Goal: Transaction & Acquisition: Purchase product/service

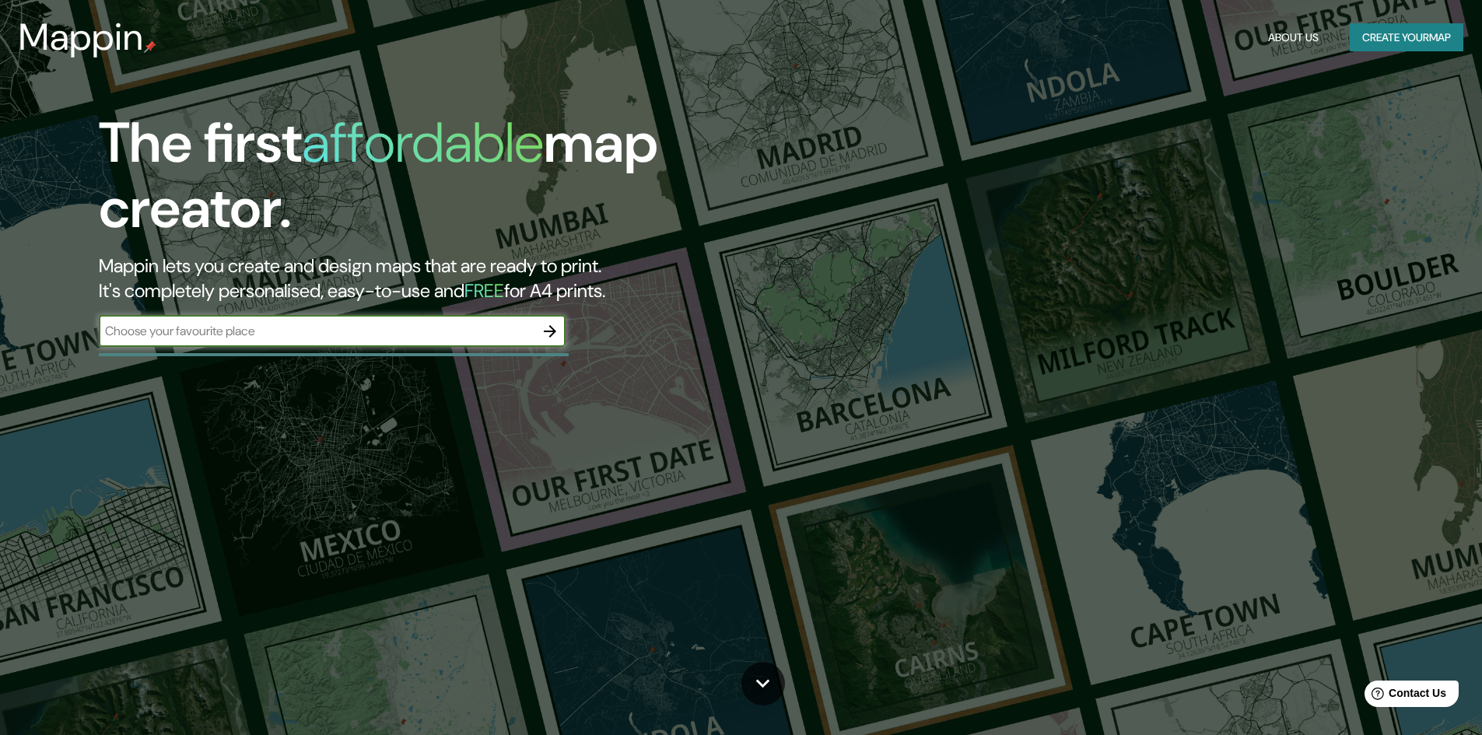
click at [429, 333] on input "text" at bounding box center [317, 331] width 436 height 18
click at [549, 331] on icon "button" at bounding box center [550, 331] width 12 height 12
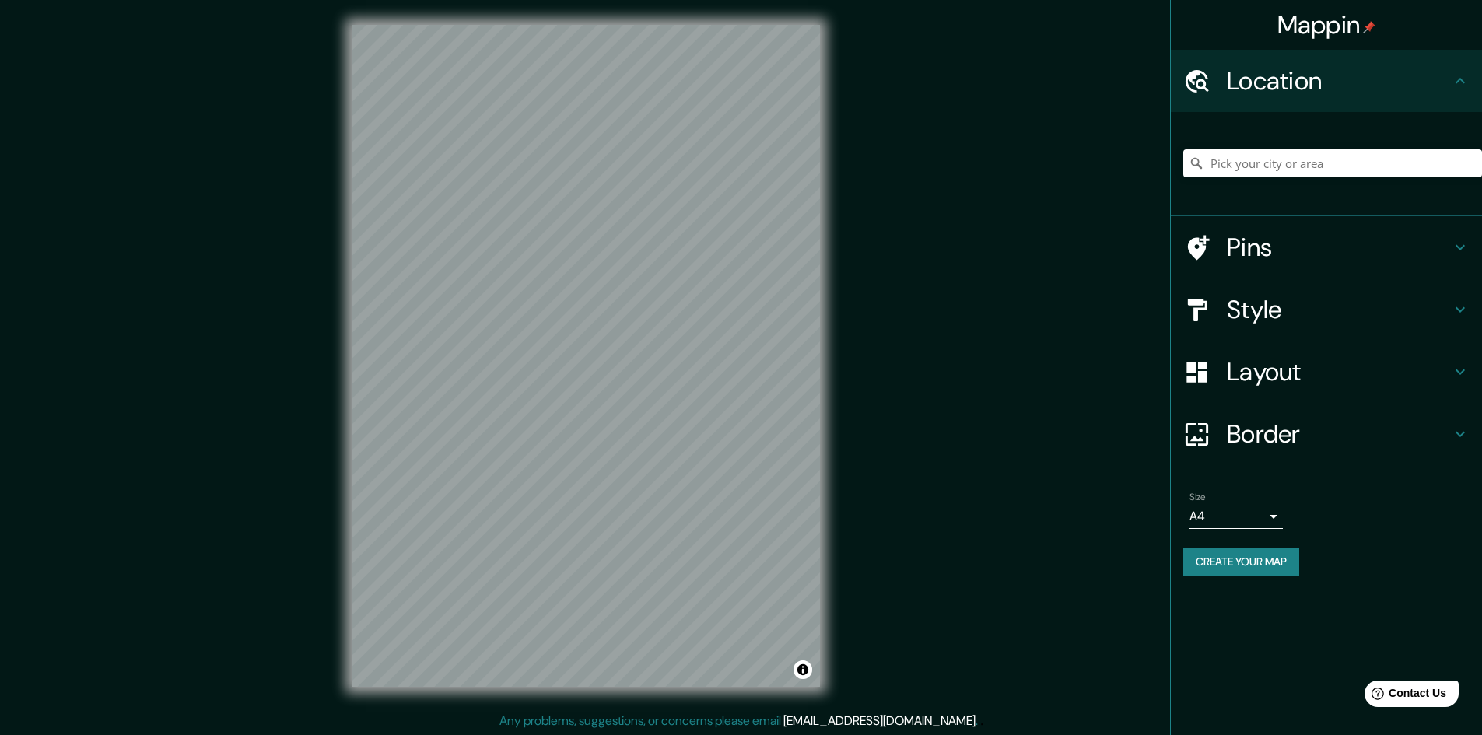
click at [1342, 147] on div at bounding box center [1332, 163] width 299 height 78
click at [1322, 166] on input "Pick your city or area" at bounding box center [1332, 163] width 299 height 28
drag, startPoint x: 1210, startPoint y: 162, endPoint x: 1457, endPoint y: 162, distance: 247.3
click at [1457, 162] on input "Calle Laguna 7 Colores, [GEOGRAPHIC_DATA], [GEOGRAPHIC_DATA]" at bounding box center [1332, 163] width 299 height 28
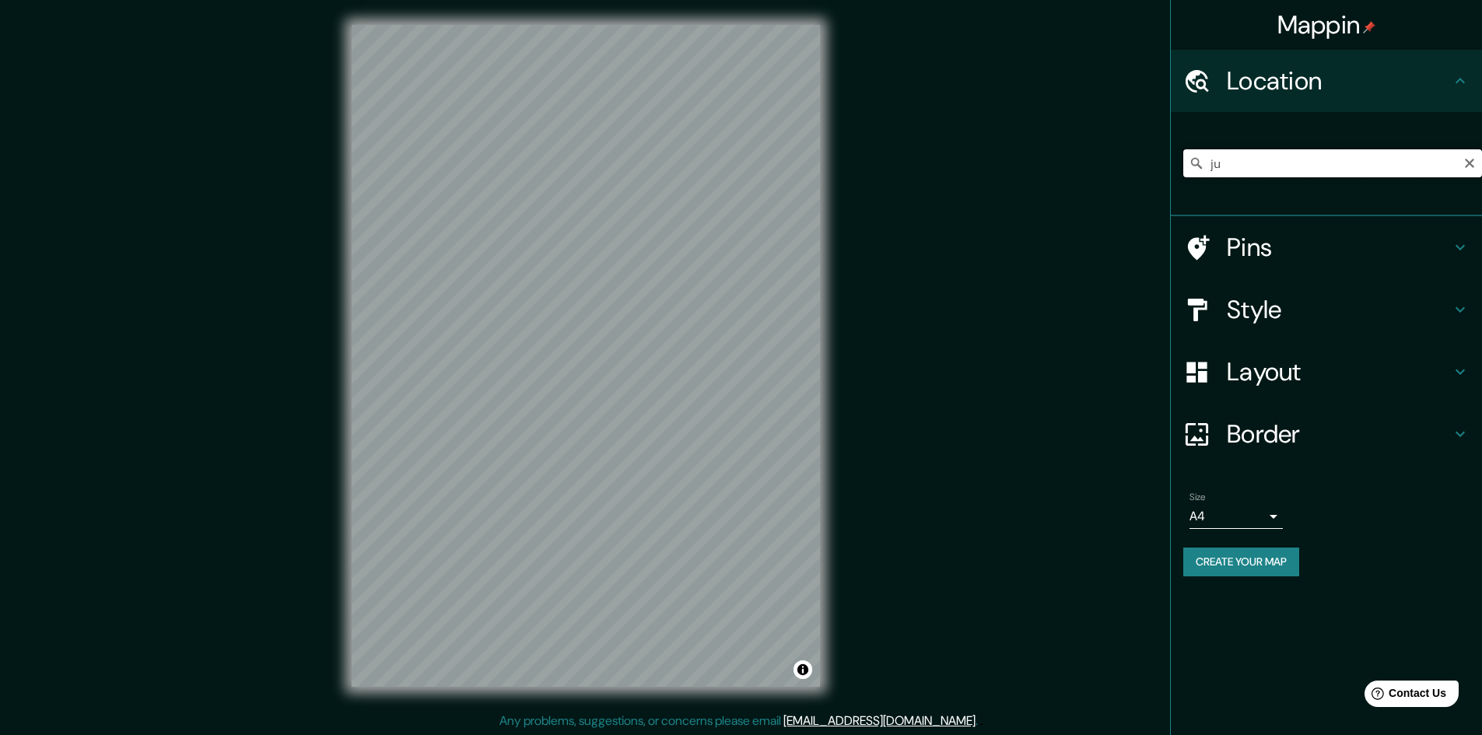
scroll to position [0, 0]
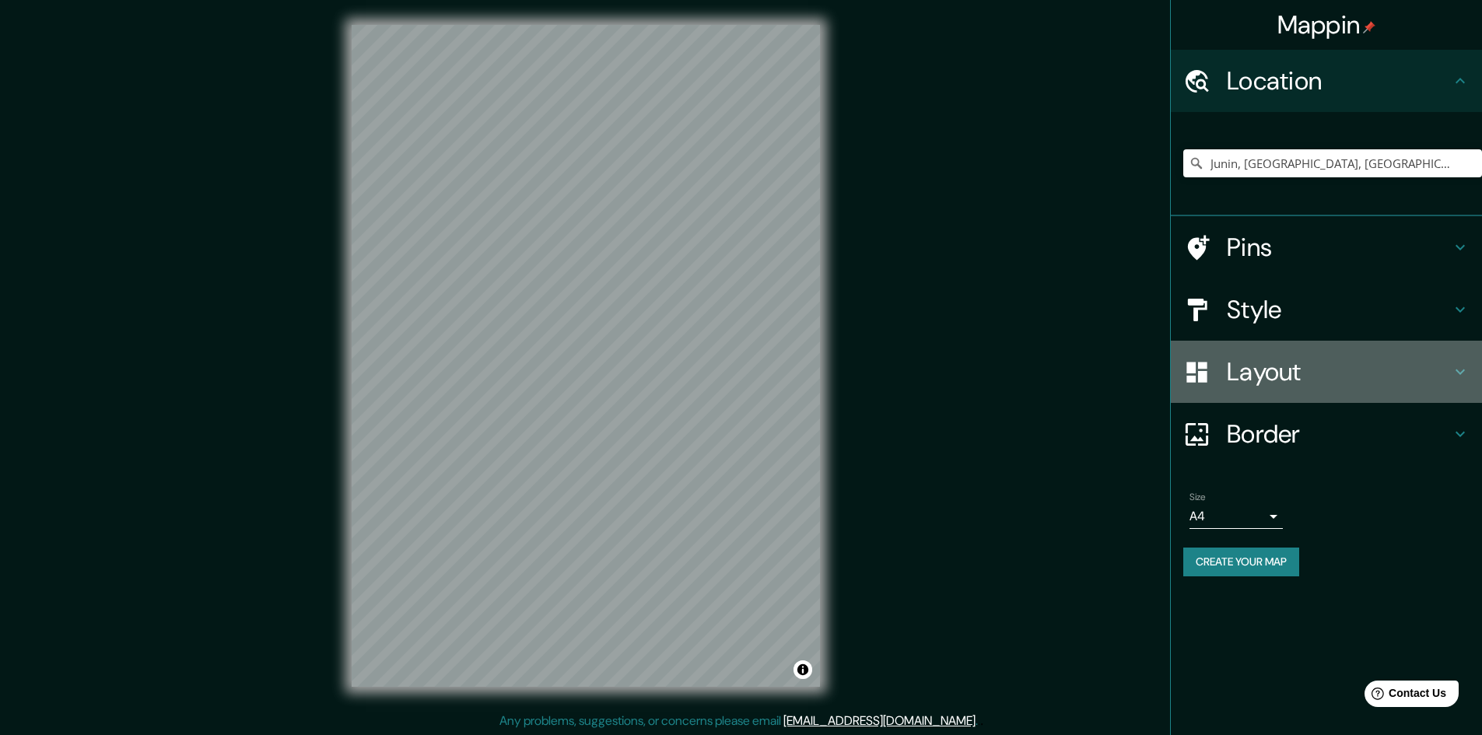
click at [1461, 370] on icon at bounding box center [1459, 371] width 19 height 19
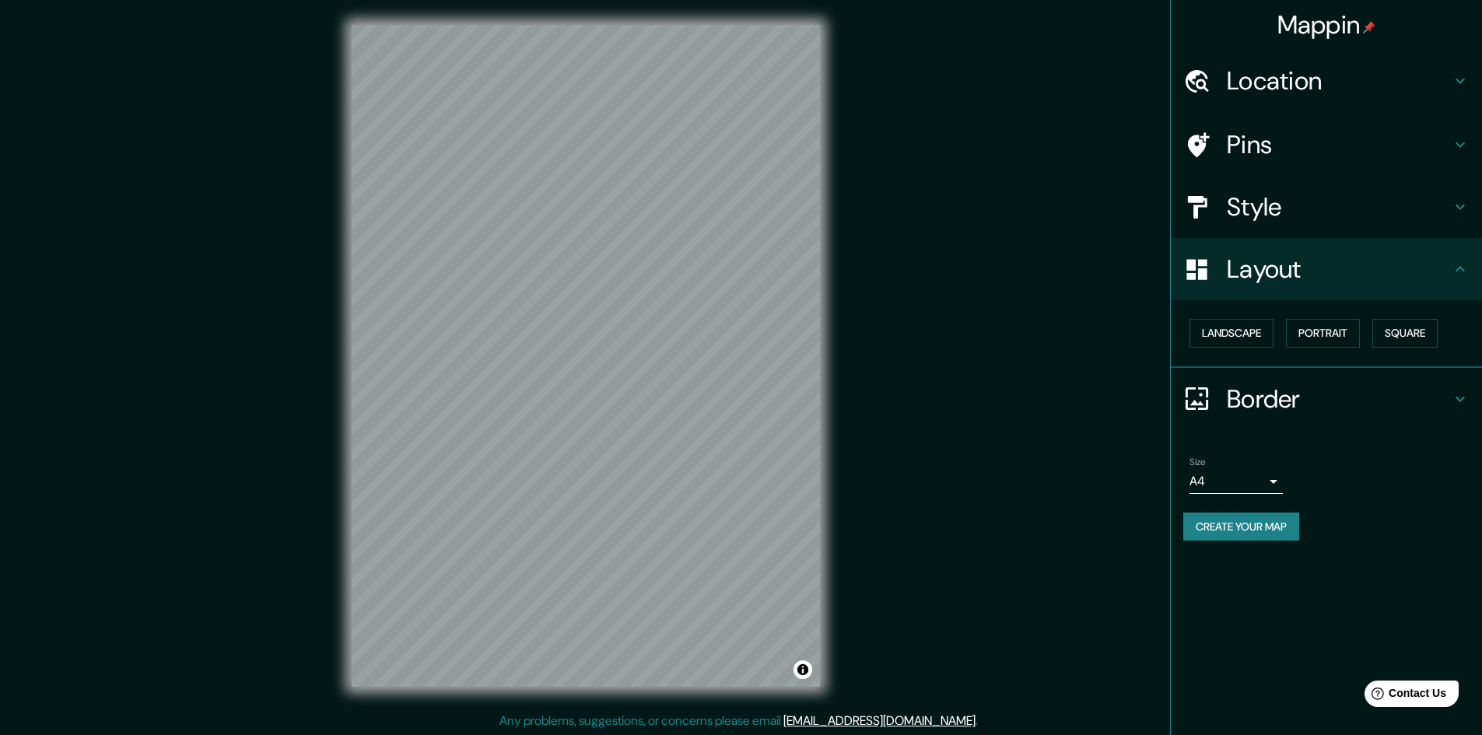
click at [1463, 205] on icon at bounding box center [1459, 207] width 19 height 19
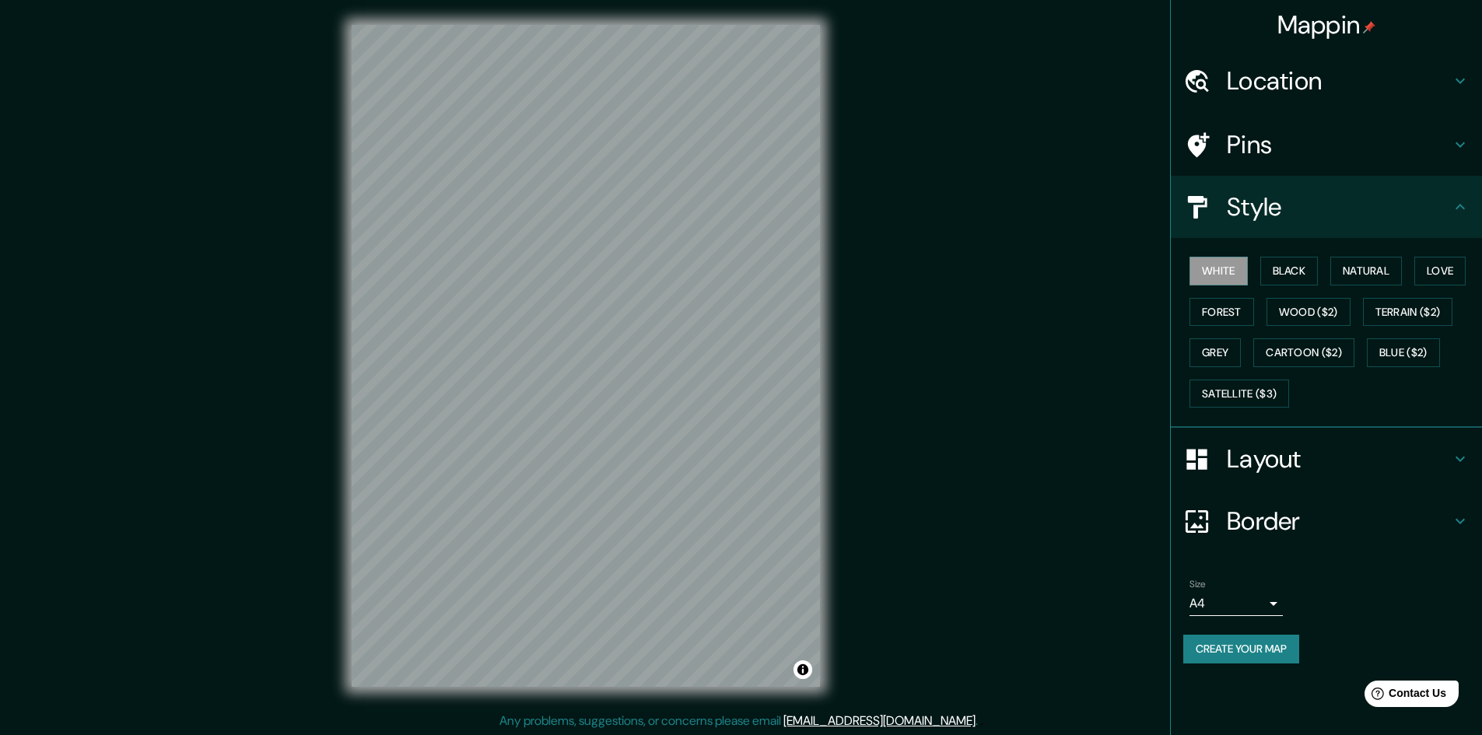
click at [1457, 142] on icon at bounding box center [1459, 144] width 19 height 19
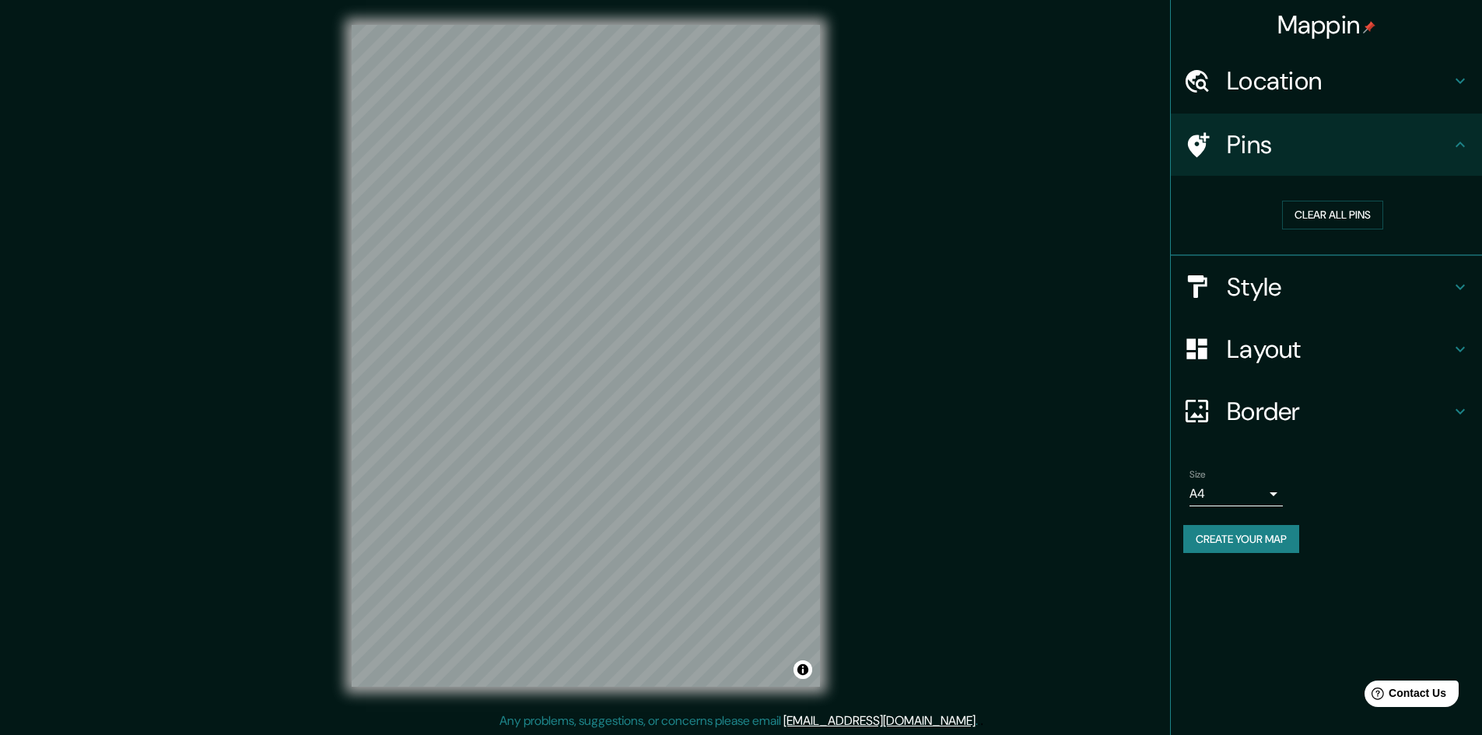
click at [1457, 84] on icon at bounding box center [1459, 81] width 19 height 19
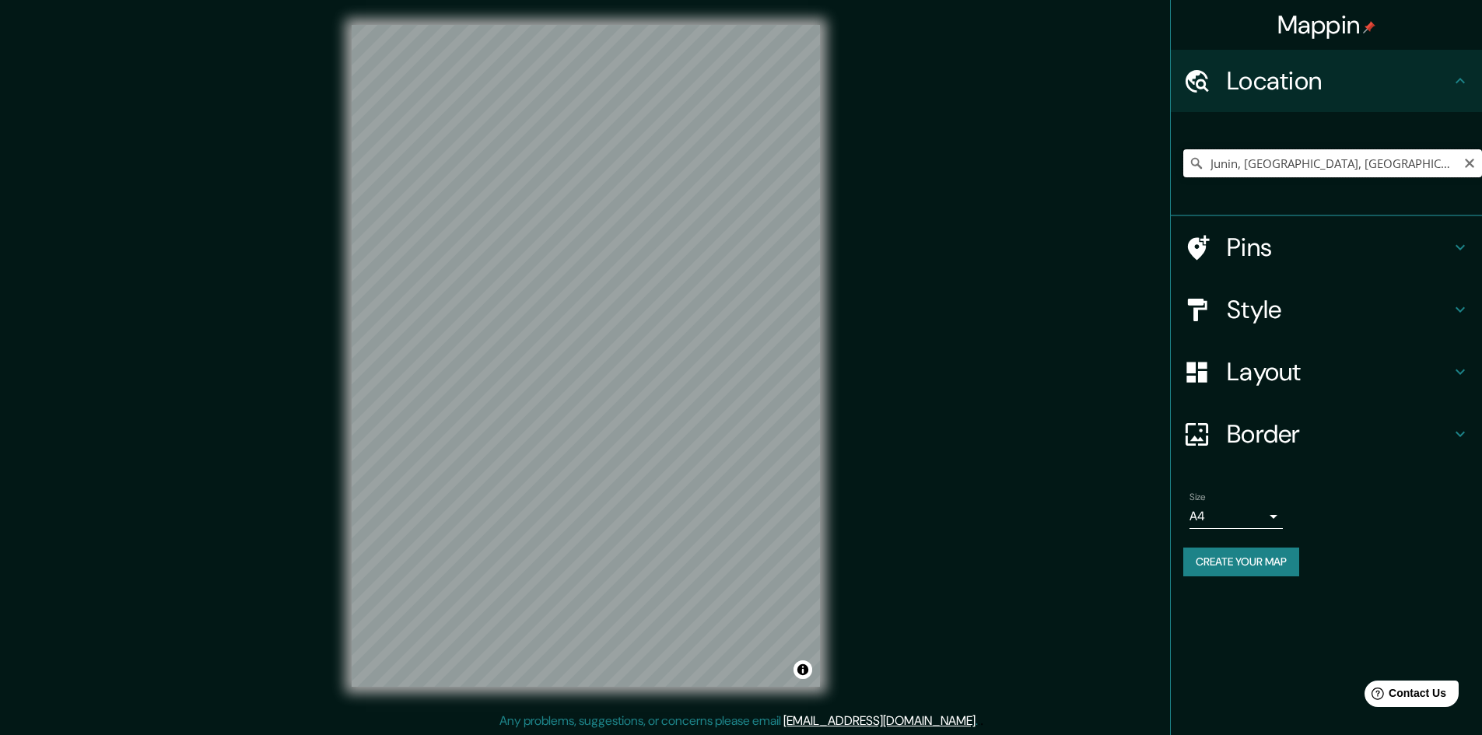
click at [1437, 166] on input "Junin, [GEOGRAPHIC_DATA], [GEOGRAPHIC_DATA]" at bounding box center [1332, 163] width 299 height 28
drag, startPoint x: 1437, startPoint y: 166, endPoint x: 1174, endPoint y: 170, distance: 262.9
click at [1174, 170] on div "Junin, [GEOGRAPHIC_DATA], [GEOGRAPHIC_DATA]" at bounding box center [1325, 164] width 311 height 104
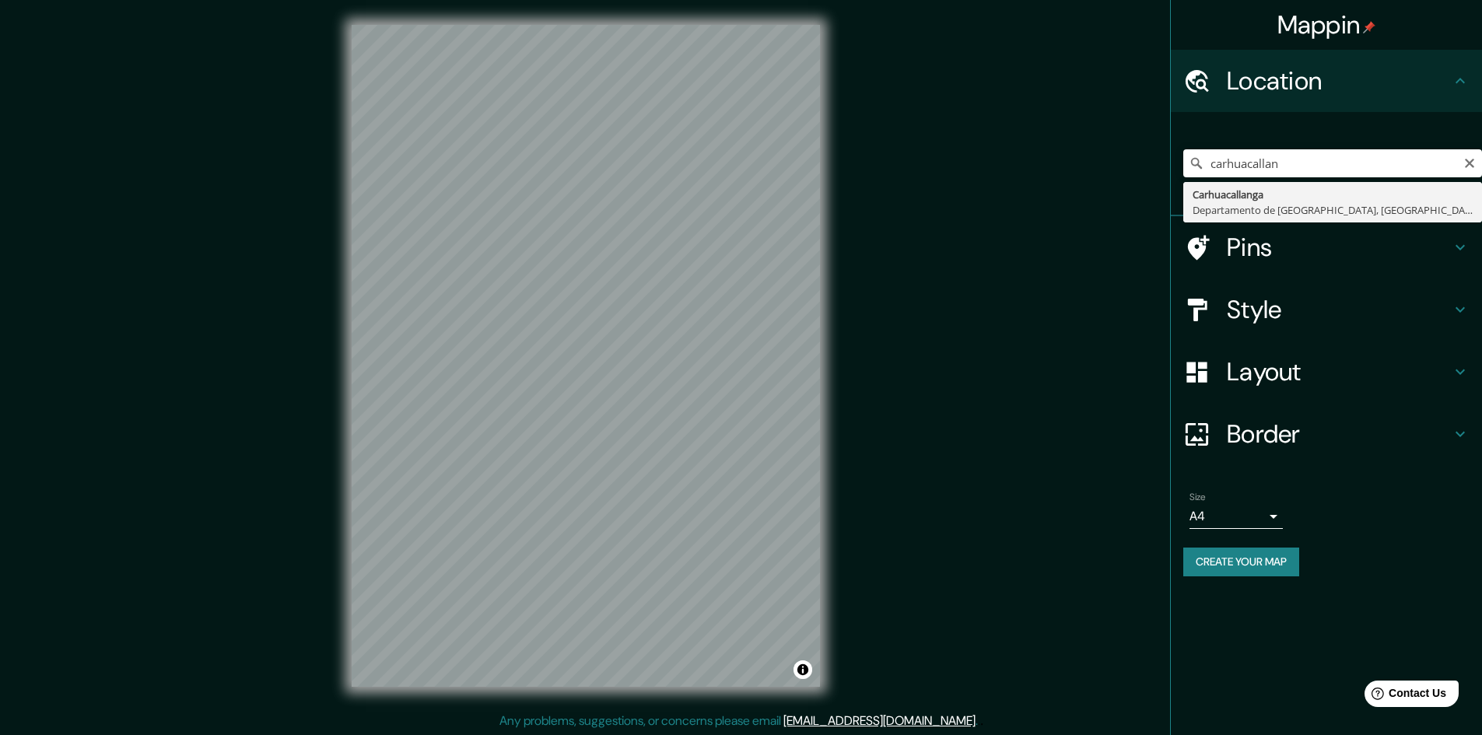
type input "Carhuacallanga, [GEOGRAPHIC_DATA], [GEOGRAPHIC_DATA]"
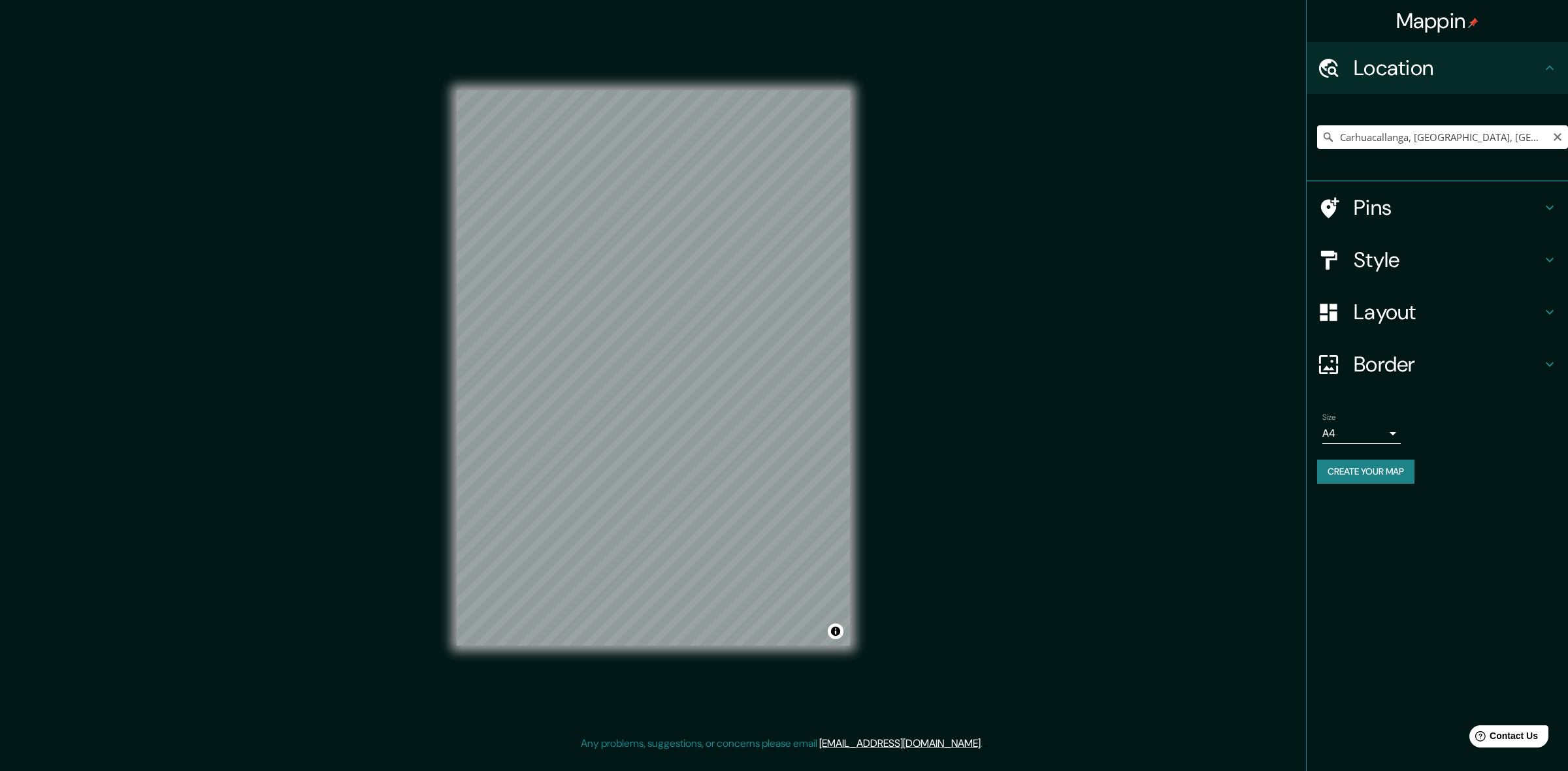
click at [1180, 438] on div "Mappin Location [GEOGRAPHIC_DATA], [GEOGRAPHIC_DATA], [GEOGRAPHIC_DATA] [GEOGRA…" at bounding box center [784, 378] width 1568 height 757
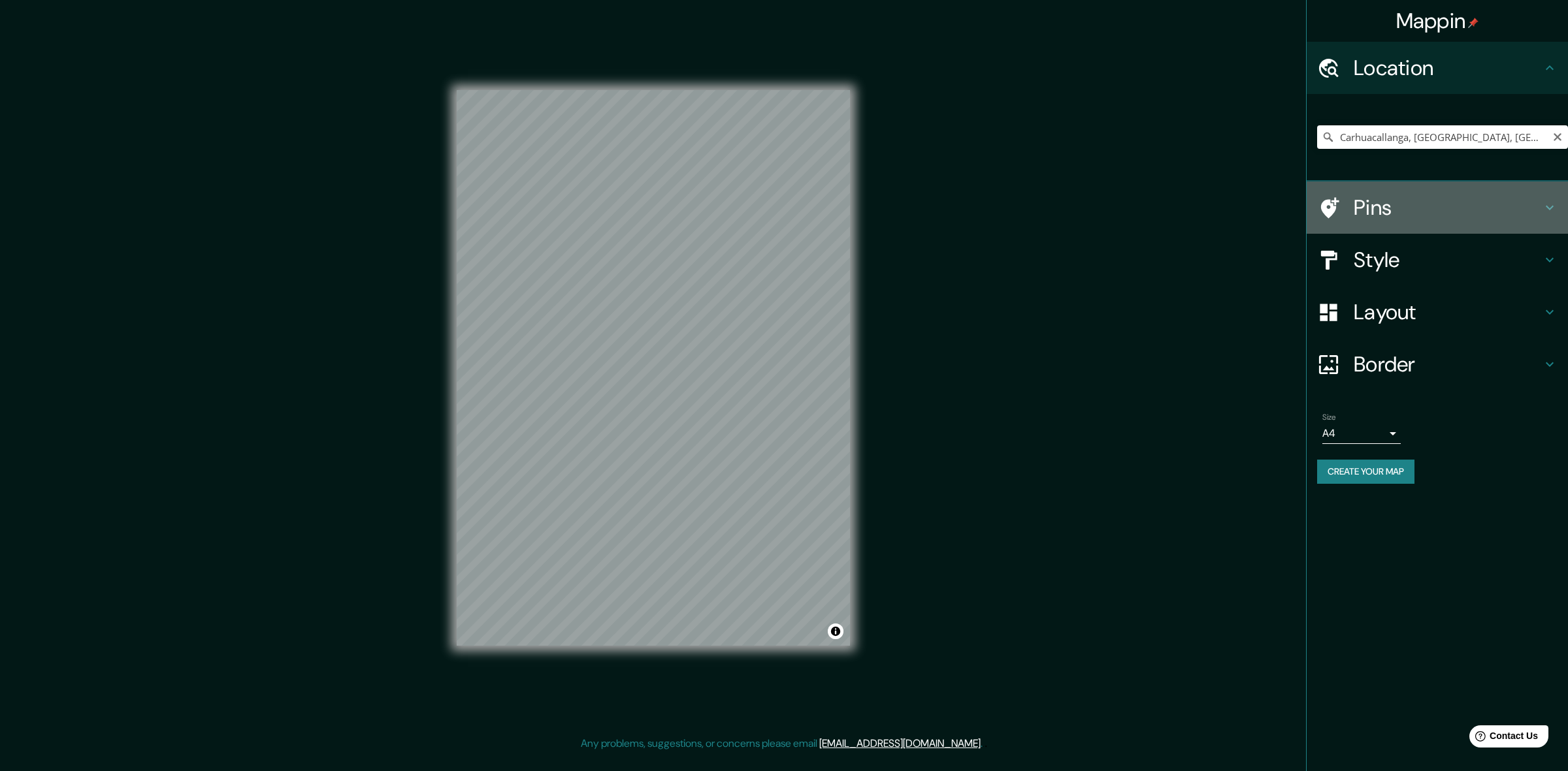
click at [1244, 204] on icon at bounding box center [1549, 207] width 16 height 16
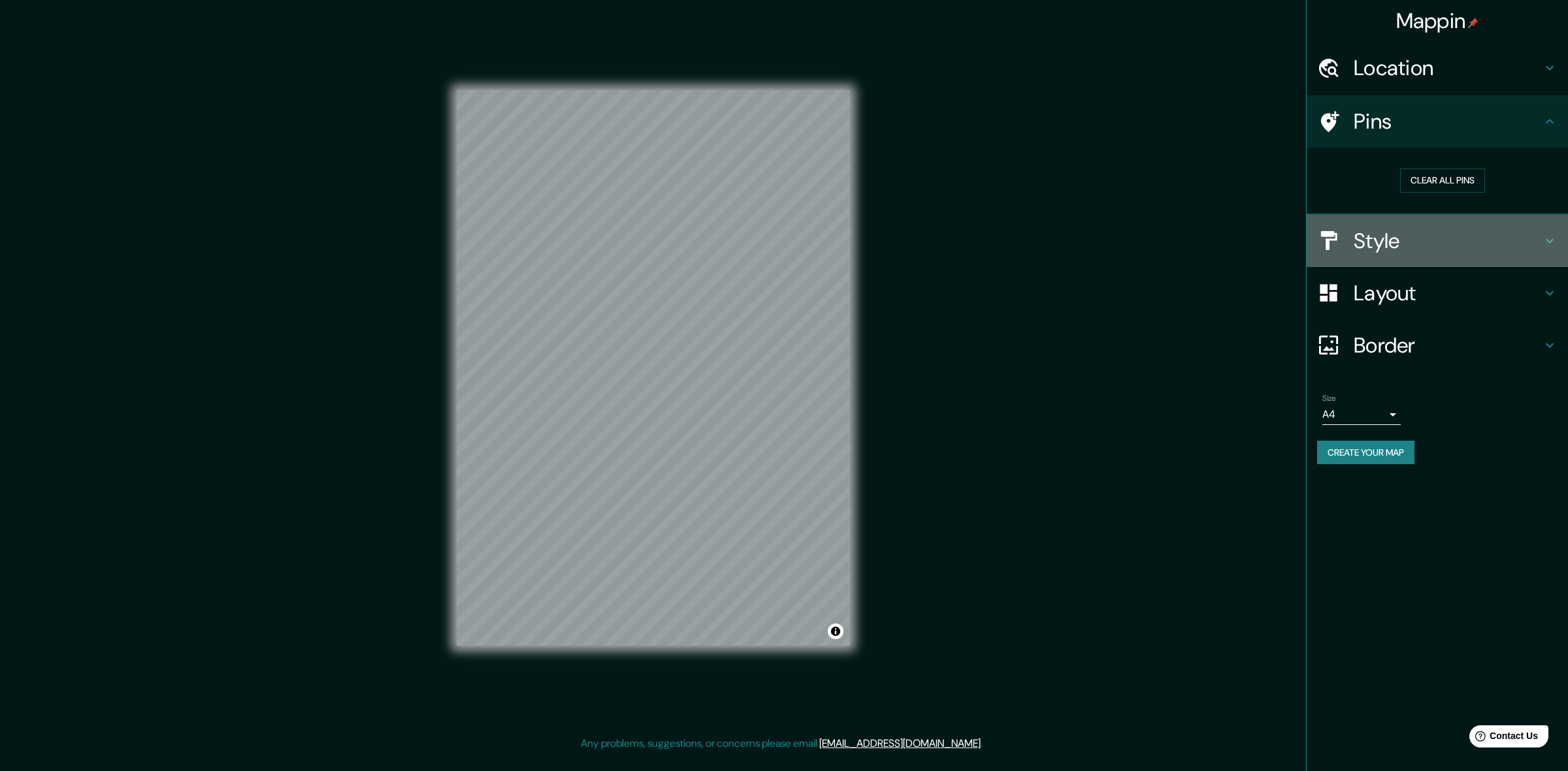
click at [1244, 239] on icon at bounding box center [1549, 241] width 16 height 16
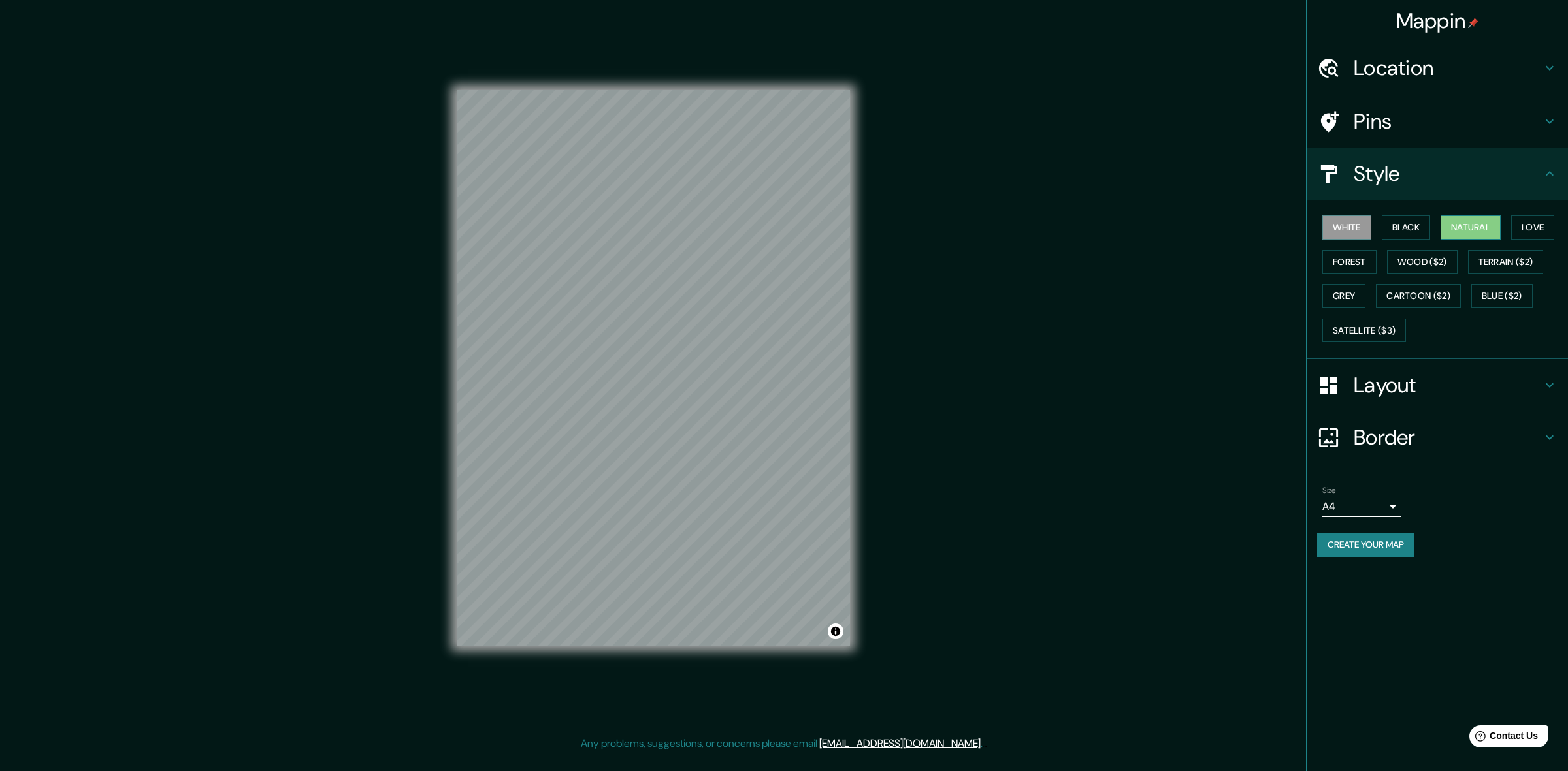
click at [1244, 226] on button "Natural" at bounding box center [1471, 228] width 60 height 24
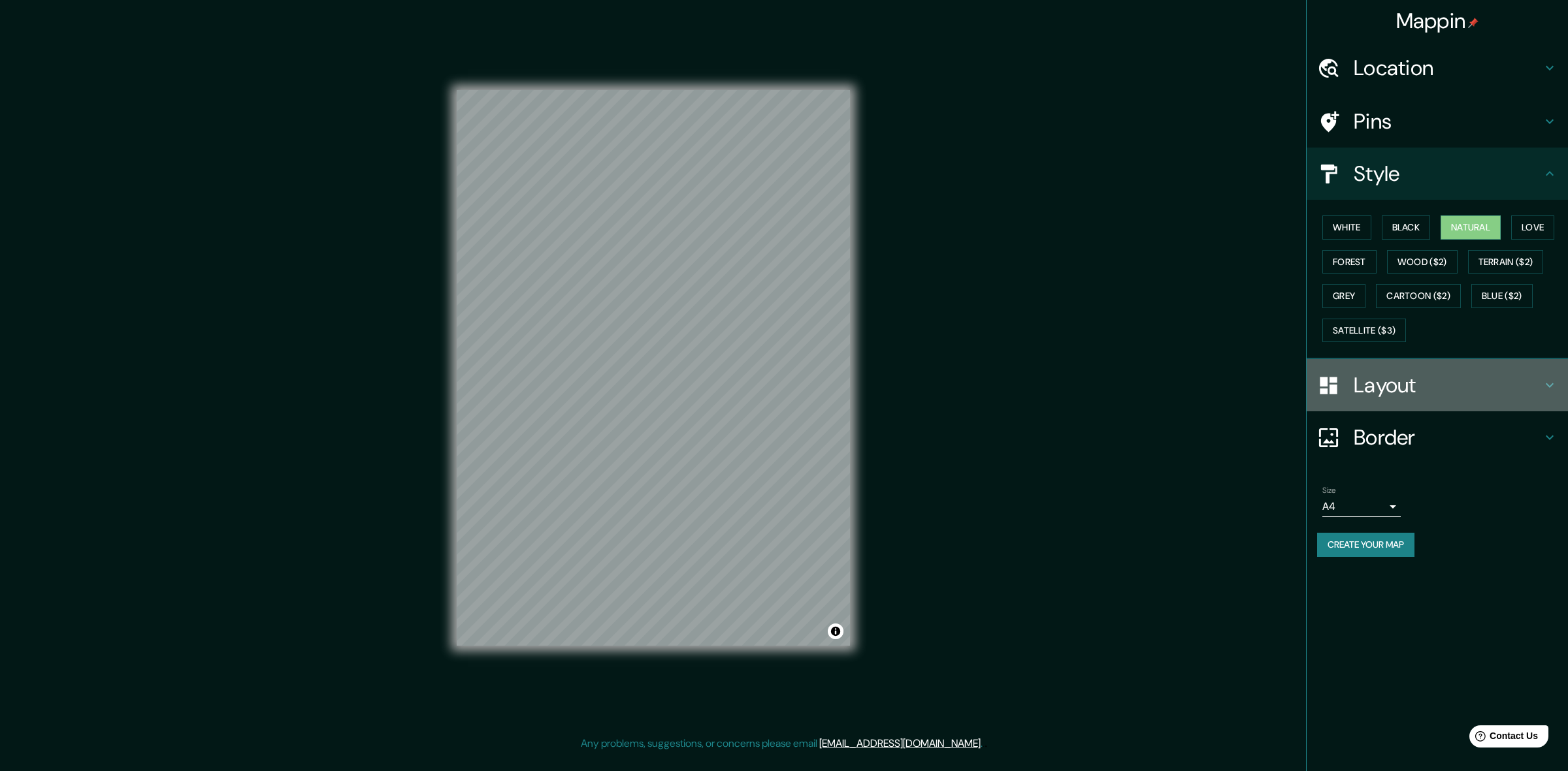
click at [1244, 382] on icon at bounding box center [1549, 386] width 16 height 16
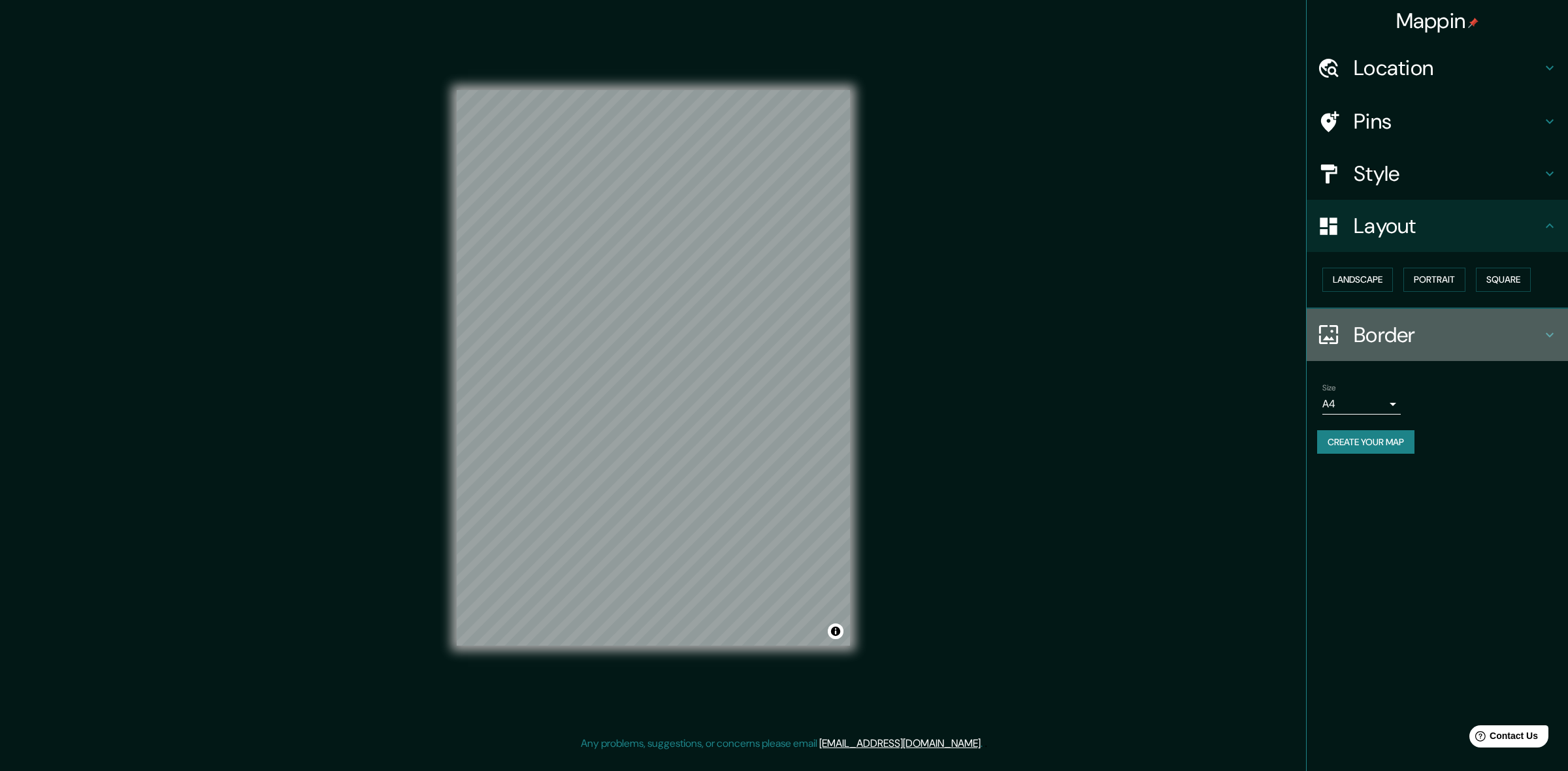
click at [1244, 333] on icon at bounding box center [1549, 334] width 8 height 4
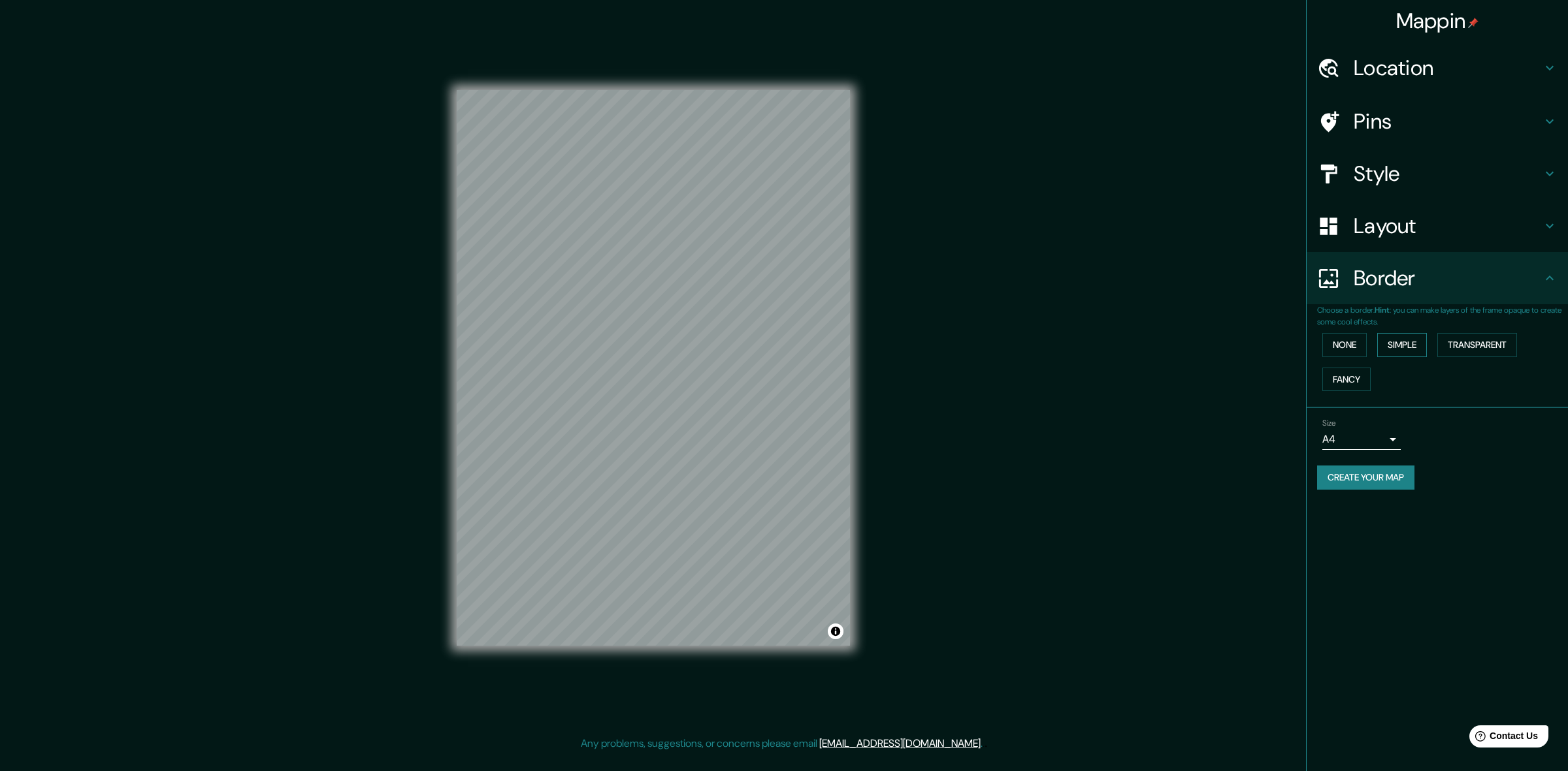
click at [1244, 343] on button "Simple" at bounding box center [1401, 345] width 50 height 24
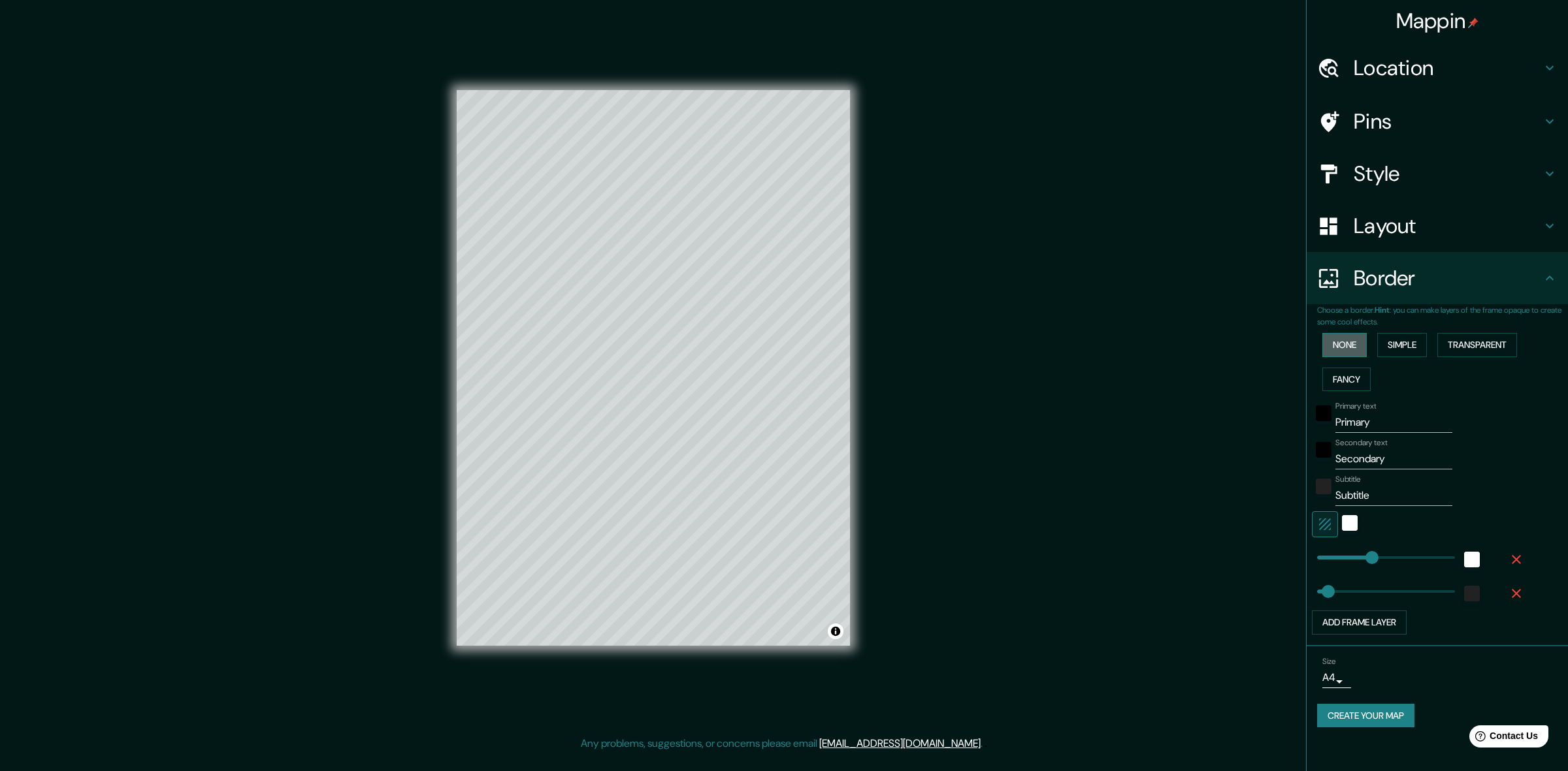
click at [1244, 343] on button "None" at bounding box center [1344, 345] width 45 height 24
